Goal: Transaction & Acquisition: Subscribe to service/newsletter

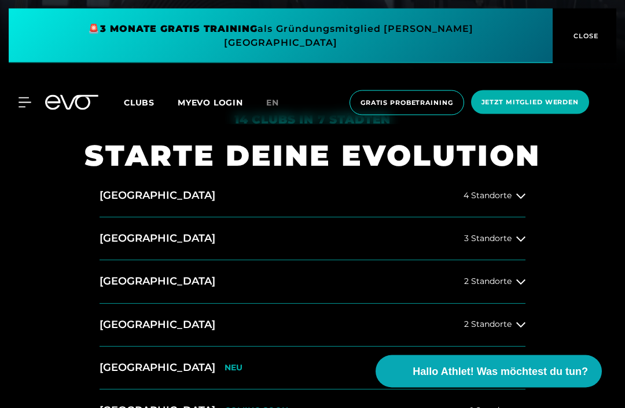
scroll to position [337, 0]
click at [510, 200] on span "4 Standorte" at bounding box center [488, 195] width 48 height 9
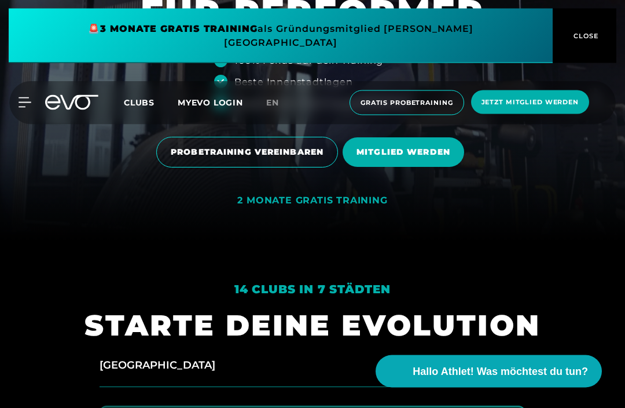
scroll to position [166, 0]
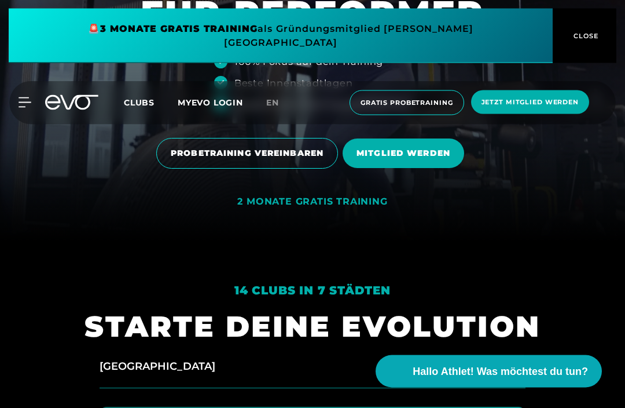
click at [443, 160] on span "MITGLIED WERDEN" at bounding box center [404, 154] width 94 height 12
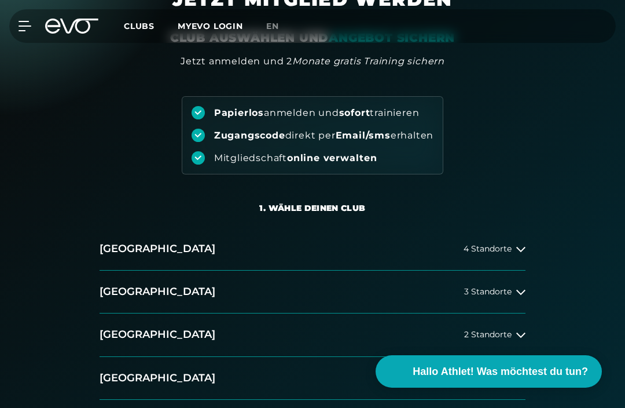
click at [516, 244] on div "4 Standorte" at bounding box center [495, 248] width 62 height 9
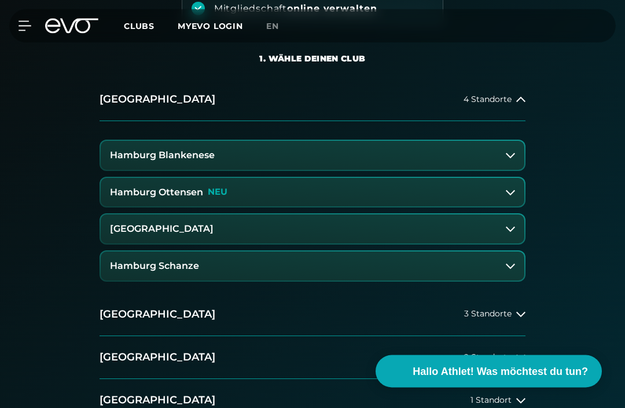
scroll to position [219, 0]
click at [498, 190] on button "Hamburg Ottensen NEU" at bounding box center [313, 192] width 424 height 29
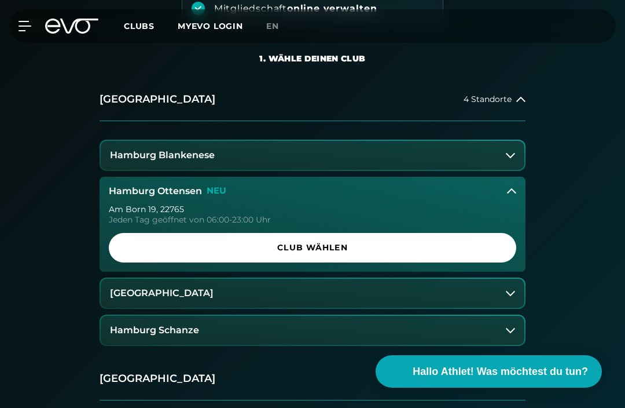
click at [428, 292] on button "[GEOGRAPHIC_DATA]" at bounding box center [313, 292] width 424 height 29
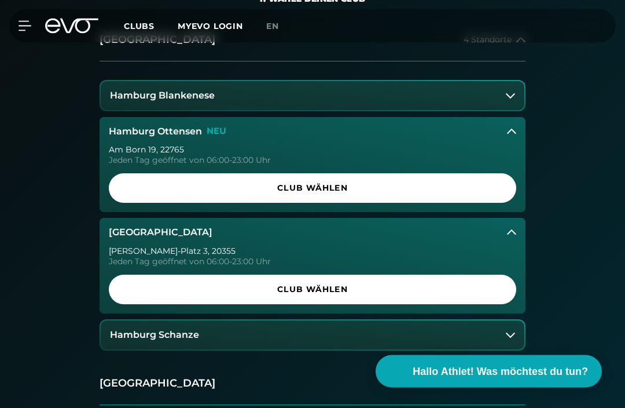
scroll to position [280, 0]
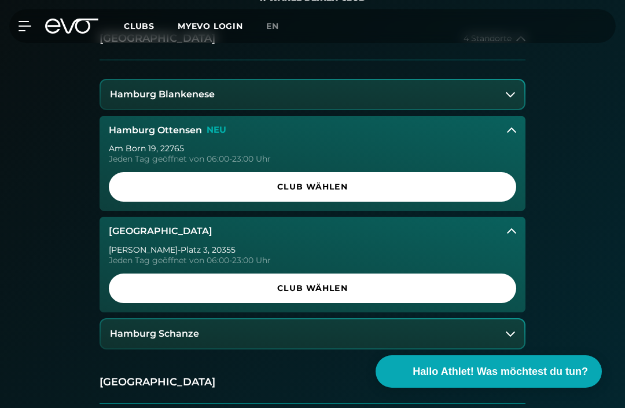
click at [454, 325] on button "Hamburg Schanze" at bounding box center [313, 333] width 424 height 29
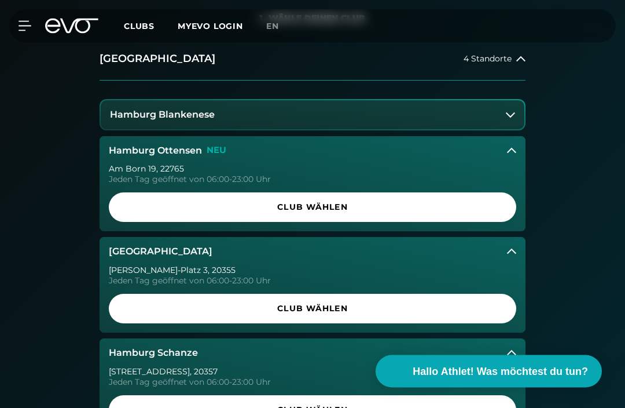
click at [501, 107] on button "Hamburg Blankenese" at bounding box center [313, 115] width 424 height 29
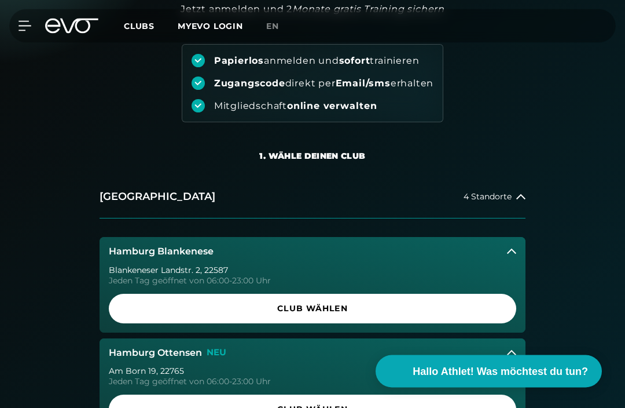
scroll to position [122, 0]
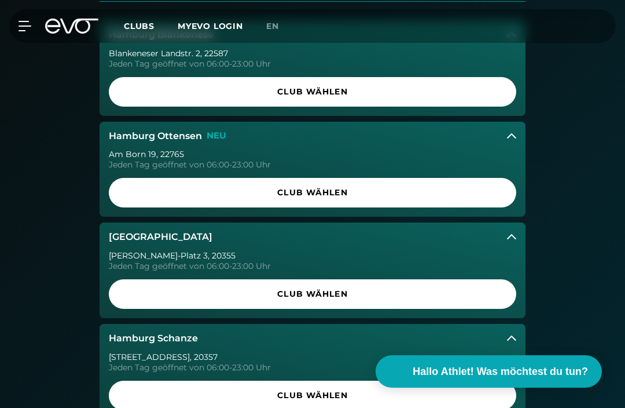
click at [424, 300] on span "Club wählen" at bounding box center [313, 294] width 408 height 30
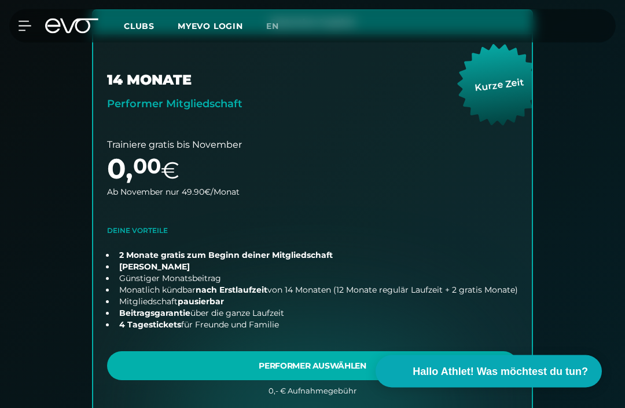
scroll to position [351, 0]
click at [399, 358] on link "choose plan" at bounding box center [312, 211] width 439 height 402
